Goal: Book appointment/travel/reservation

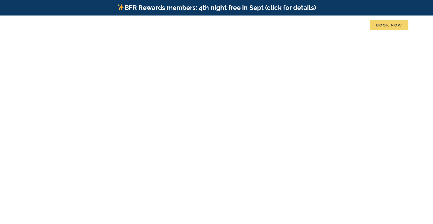
click at [384, 25] on span "Book Now" at bounding box center [389, 25] width 38 height 10
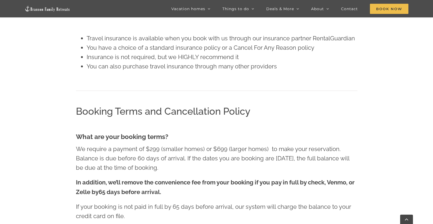
scroll to position [854, 0]
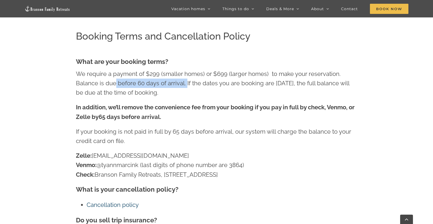
drag, startPoint x: 115, startPoint y: 83, endPoint x: 185, endPoint y: 87, distance: 70.1
click at [185, 87] on p "We require a payment of $299 (smaller homes) or $699 (larger homes) to make you…" at bounding box center [216, 83] width 281 height 28
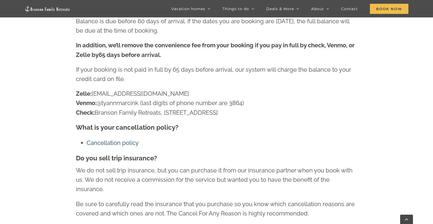
scroll to position [934, 0]
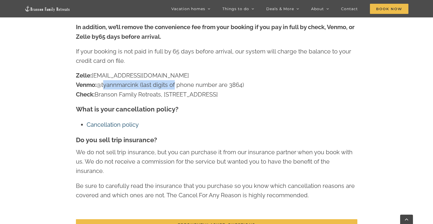
drag, startPoint x: 102, startPoint y: 81, endPoint x: 174, endPoint y: 85, distance: 72.7
click at [174, 85] on p "Zelle: hello@bransonfamilyretreats.com Venmo: @tyannmarcink (last digits of pho…" at bounding box center [216, 85] width 281 height 28
click at [179, 85] on p "Zelle: hello@bransonfamilyretreats.com Venmo: @tyannmarcink (last digits of pho…" at bounding box center [216, 85] width 281 height 28
drag, startPoint x: 114, startPoint y: 83, endPoint x: 165, endPoint y: 84, distance: 51.0
click at [165, 84] on p "Zelle: hello@bransonfamilyretreats.com Venmo: @tyannmarcink (last digits of pho…" at bounding box center [216, 85] width 281 height 28
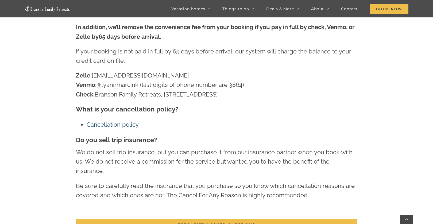
click at [170, 92] on p "Zelle: hello@bransonfamilyretreats.com Venmo: @tyannmarcink (last digits of pho…" at bounding box center [216, 85] width 281 height 28
drag, startPoint x: 81, startPoint y: 107, endPoint x: 183, endPoint y: 110, distance: 101.5
click at [183, 110] on h3 "What is your cancellation policy?" at bounding box center [216, 109] width 281 height 10
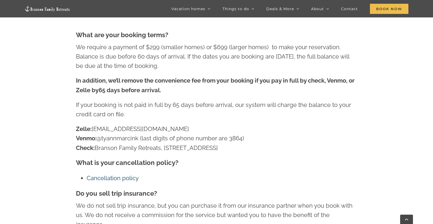
scroll to position [908, 0]
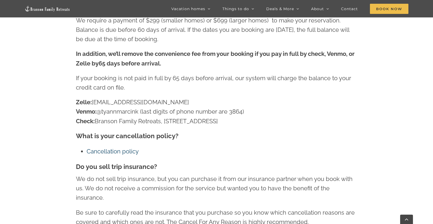
drag, startPoint x: 101, startPoint y: 110, endPoint x: 224, endPoint y: 120, distance: 123.5
click at [224, 120] on p "Zelle: hello@bransonfamilyretreats.com Venmo: @tyannmarcink (last digits of pho…" at bounding box center [216, 111] width 281 height 28
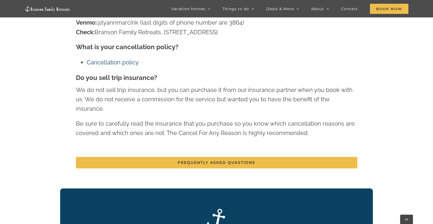
scroll to position [1015, 0]
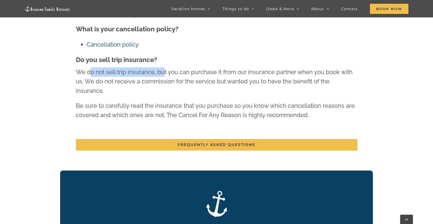
drag, startPoint x: 89, startPoint y: 71, endPoint x: 162, endPoint y: 75, distance: 73.5
click at [163, 74] on p "We do not sell trip insurance, but you can purchase it from our insurance partn…" at bounding box center [216, 81] width 281 height 28
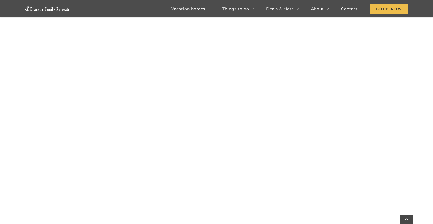
scroll to position [454, 0]
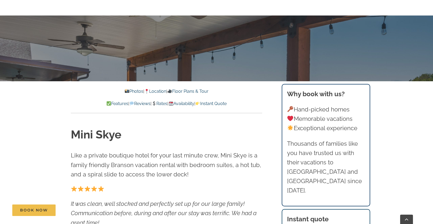
scroll to position [187, 0]
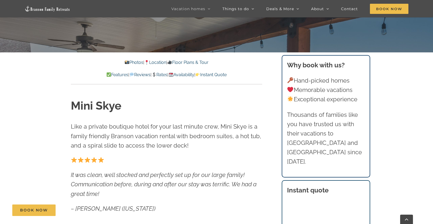
click at [191, 74] on link "Availability" at bounding box center [181, 74] width 26 height 5
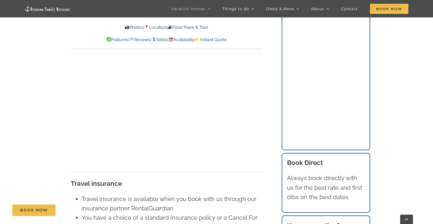
scroll to position [3415, 0]
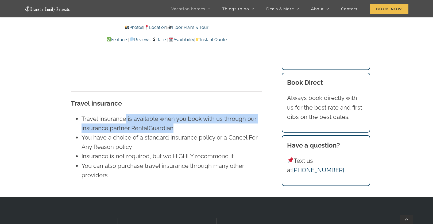
drag, startPoint x: 125, startPoint y: 111, endPoint x: 177, endPoint y: 118, distance: 52.8
click at [177, 118] on li "Travel insurance is available when you book with us through our insurance partn…" at bounding box center [171, 123] width 180 height 19
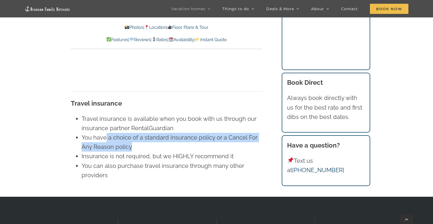
drag, startPoint x: 106, startPoint y: 124, endPoint x: 176, endPoint y: 136, distance: 71.5
click at [176, 136] on li "You have a choice of a standard insurance policy or a Cancel For Any Reason pol…" at bounding box center [171, 142] width 180 height 19
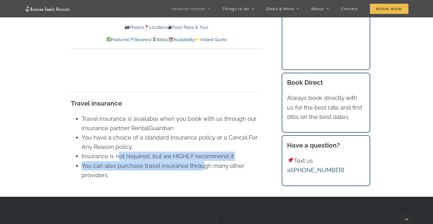
drag, startPoint x: 118, startPoint y: 148, endPoint x: 204, endPoint y: 160, distance: 86.5
click at [204, 160] on ul "Travel insurance is available when you book with us through our insurance partn…" at bounding box center [166, 147] width 191 height 66
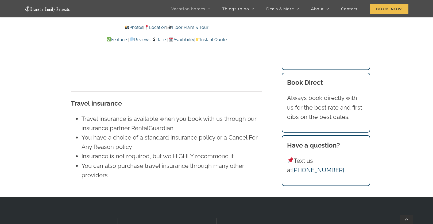
click at [204, 164] on li "You can also purchase travel insurance through many other providers" at bounding box center [171, 170] width 180 height 19
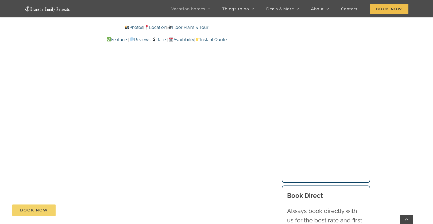
scroll to position [3282, 0]
click at [34, 210] on span "Book Now" at bounding box center [34, 210] width 28 height 5
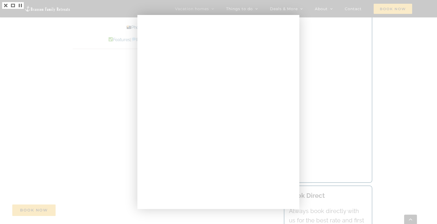
click at [331, 95] on div at bounding box center [218, 112] width 437 height 224
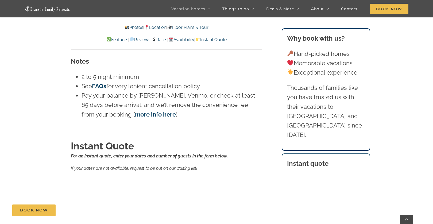
scroll to position [3095, 0]
click at [344, 8] on span "Contact" at bounding box center [349, 9] width 17 height 4
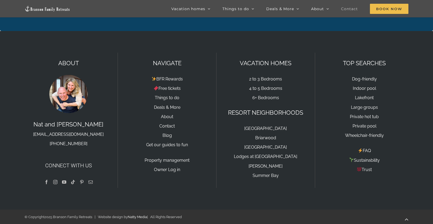
scroll to position [655, 0]
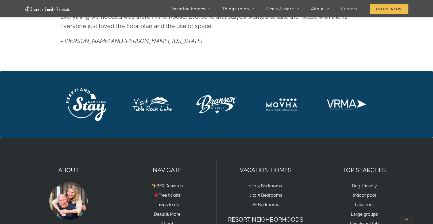
click at [149, 106] on img "Visit-Table-Rock-Lake-v6-w250 white" at bounding box center [151, 104] width 40 height 15
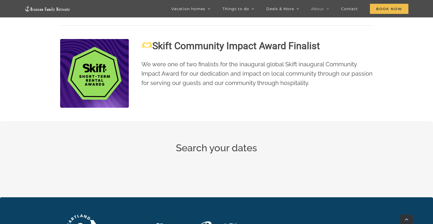
scroll to position [915, 0]
